Goal: Register for event/course

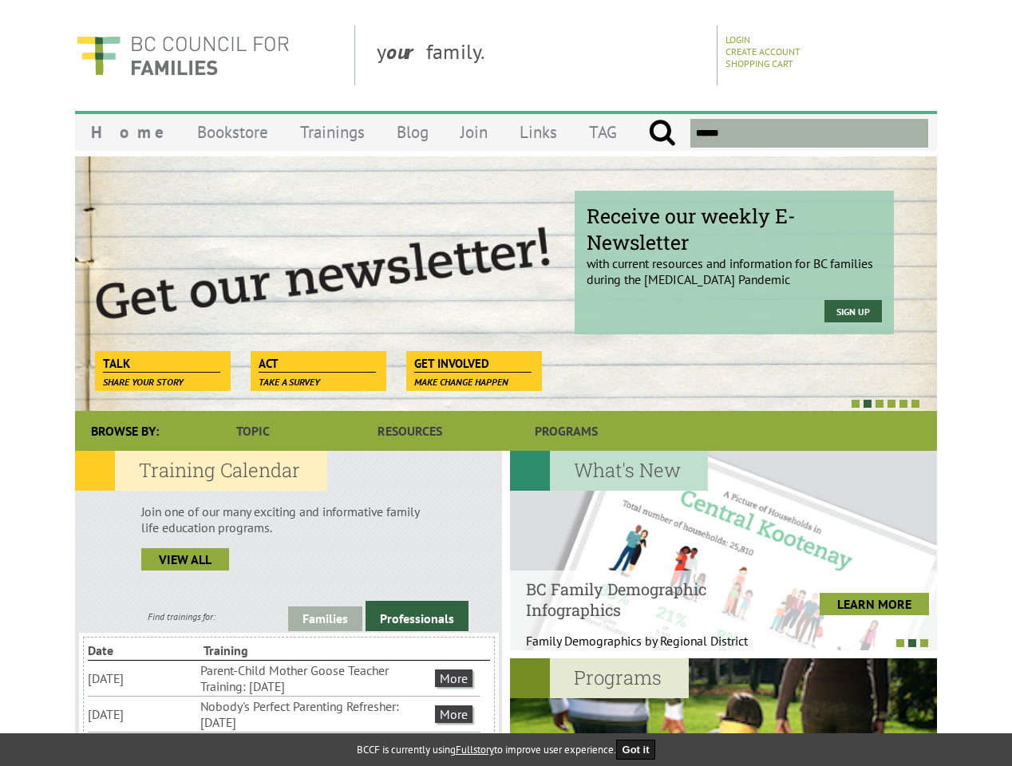
click at [506, 396] on div at bounding box center [488, 403] width 862 height 16
click at [506, 283] on div "Receive our weekly E-Newsletter with current resources and information for BC f…" at bounding box center [506, 283] width 862 height 255
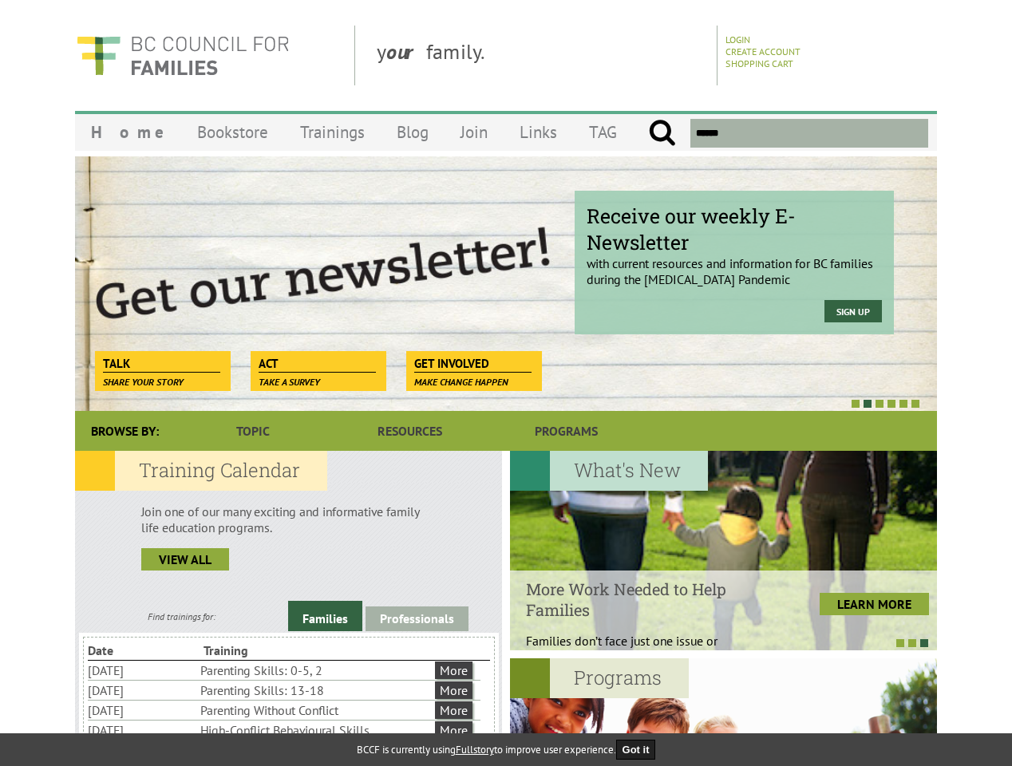
click at [488, 403] on div at bounding box center [488, 403] width 862 height 16
click at [325, 618] on link "Families" at bounding box center [325, 616] width 74 height 30
click at [417, 616] on link "Professionals" at bounding box center [416, 618] width 103 height 25
click at [0, 0] on li "Nobody's Perfect Parenting Refresher: [DATE]" at bounding box center [0, 0] width 0 height 0
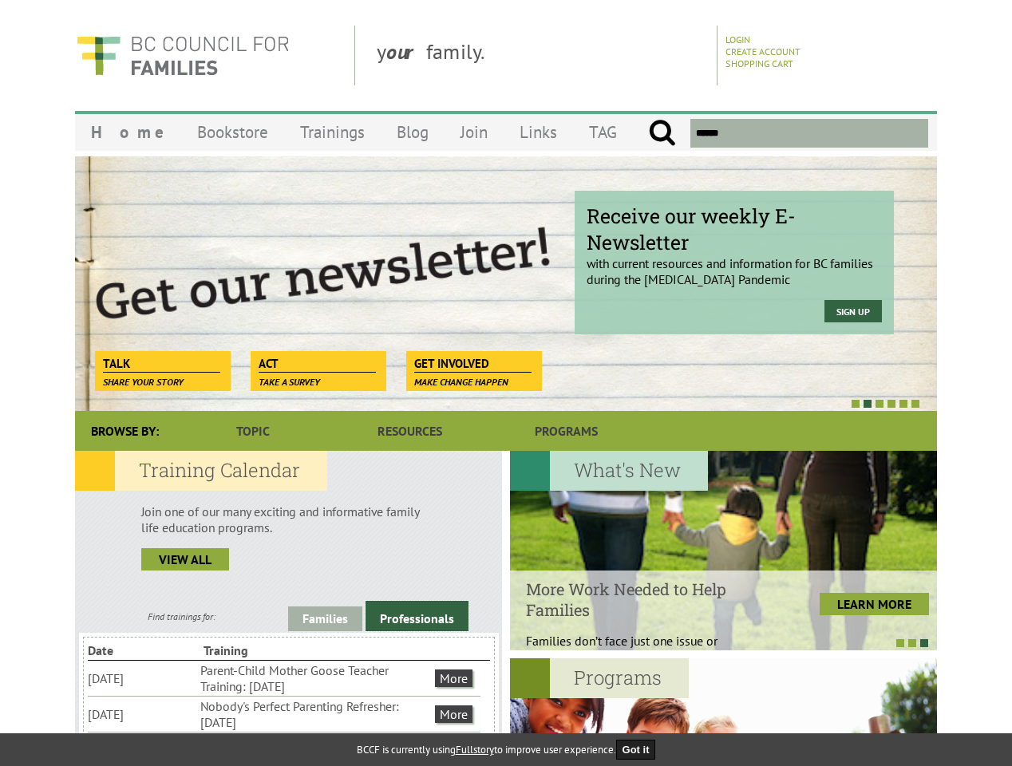
click at [723, 551] on div at bounding box center [723, 551] width 427 height 200
click at [715, 642] on div at bounding box center [715, 642] width 427 height 16
click at [723, 712] on div at bounding box center [723, 758] width 427 height 200
click at [641, 749] on button "Got it" at bounding box center [636, 750] width 40 height 20
